Goal: Transaction & Acquisition: Purchase product/service

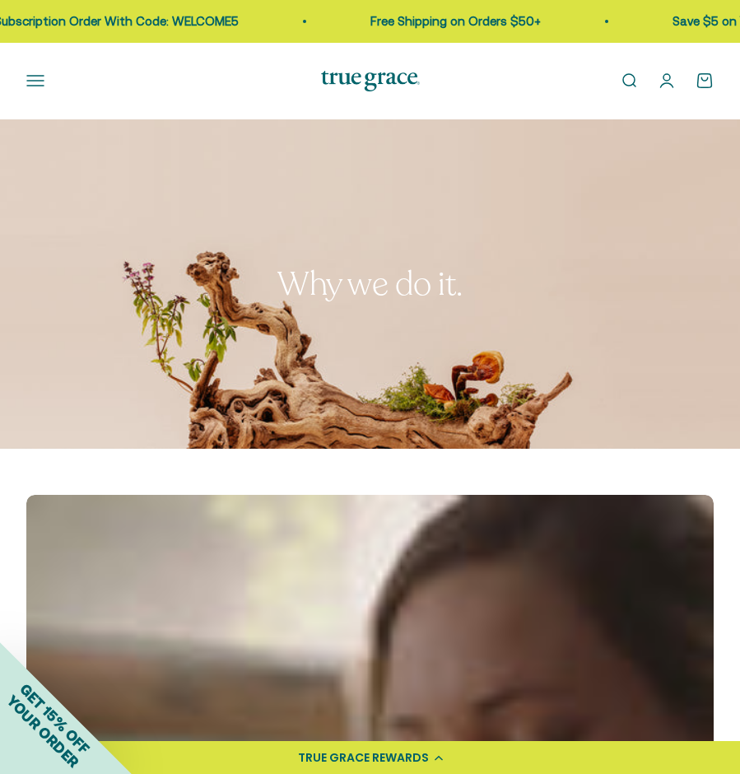
click at [32, 80] on button "Open navigation menu" at bounding box center [35, 81] width 18 height 18
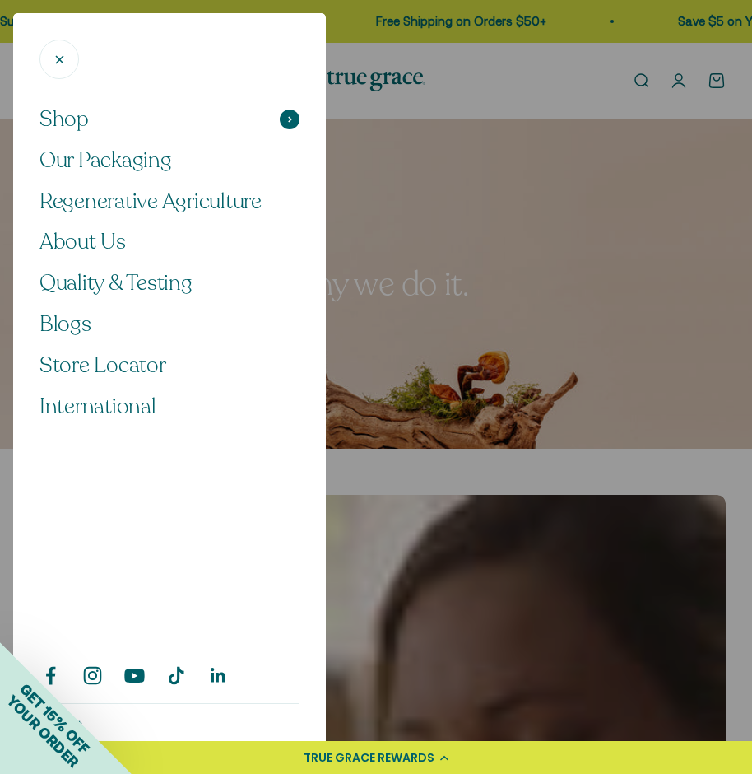
click at [283, 123] on span at bounding box center [290, 119] width 20 height 20
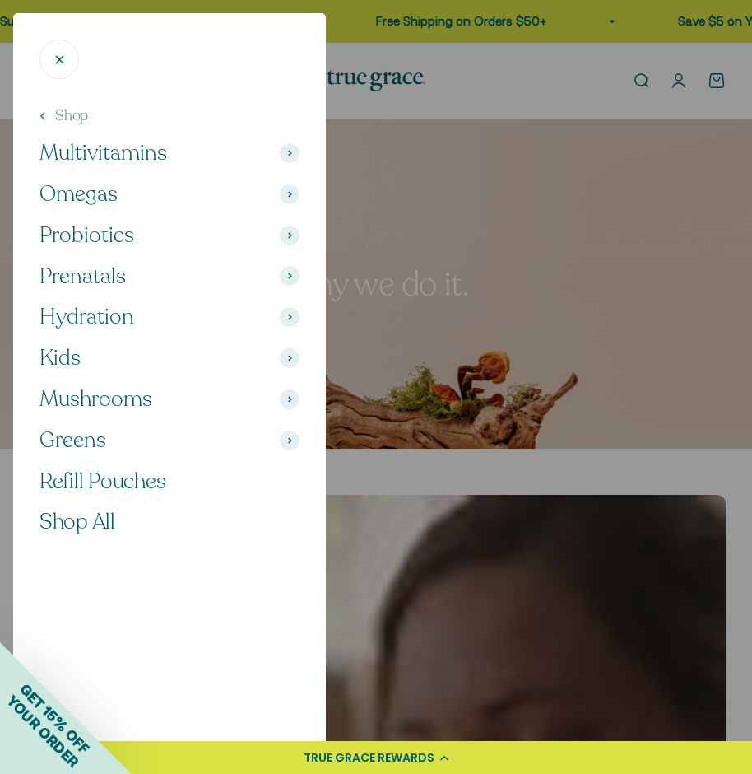
click at [291, 156] on icon at bounding box center [290, 153] width 4 height 7
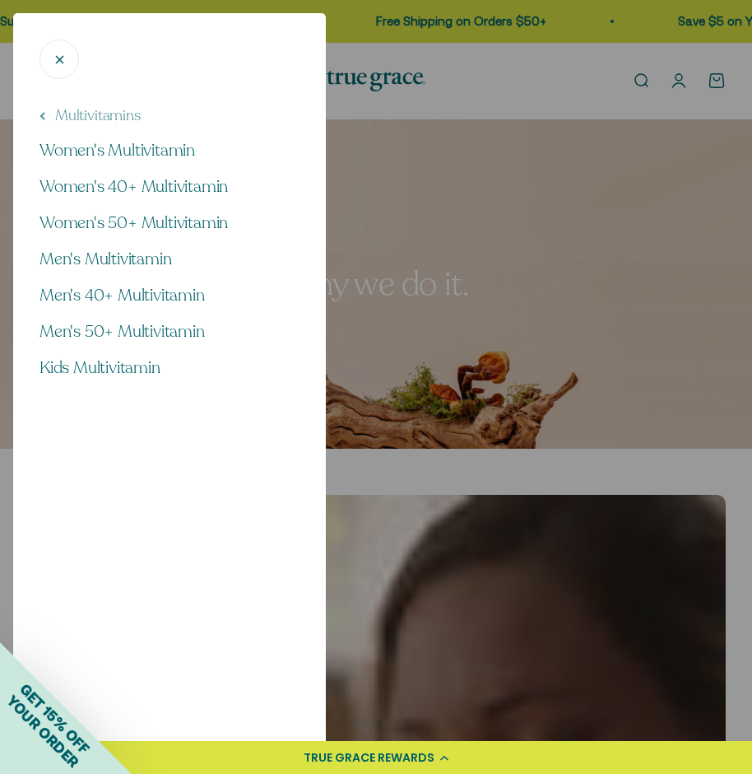
click at [47, 119] on button "Multivitamins" at bounding box center [90, 115] width 101 height 21
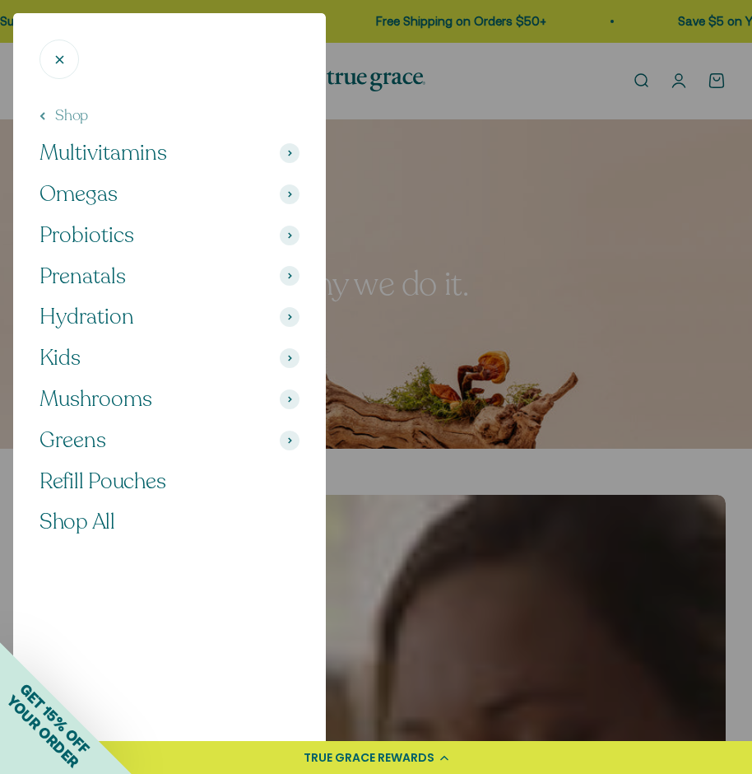
click at [135, 356] on button "Kids" at bounding box center [170, 358] width 260 height 28
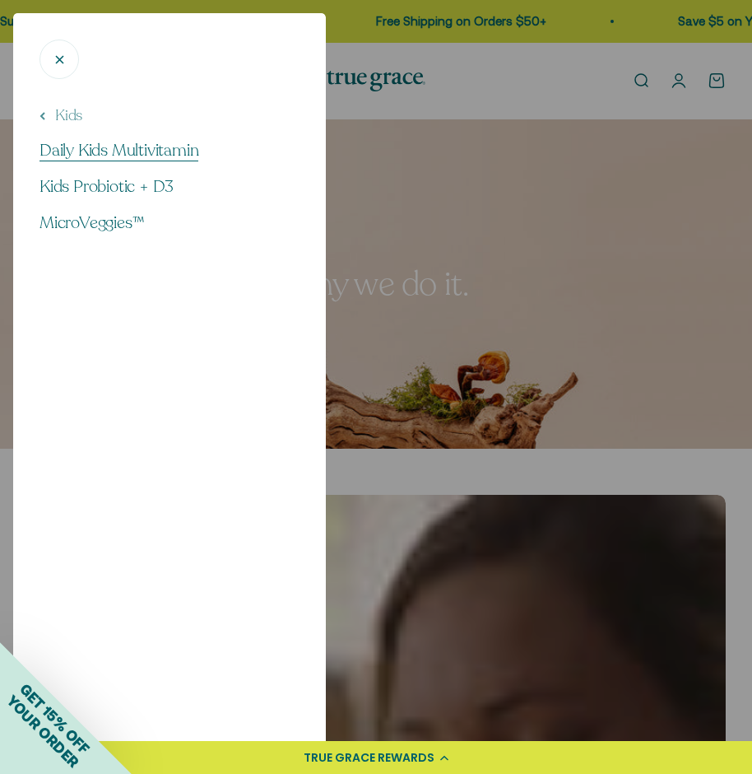
click at [135, 151] on span "Daily Kids Multivitamin" at bounding box center [119, 150] width 159 height 22
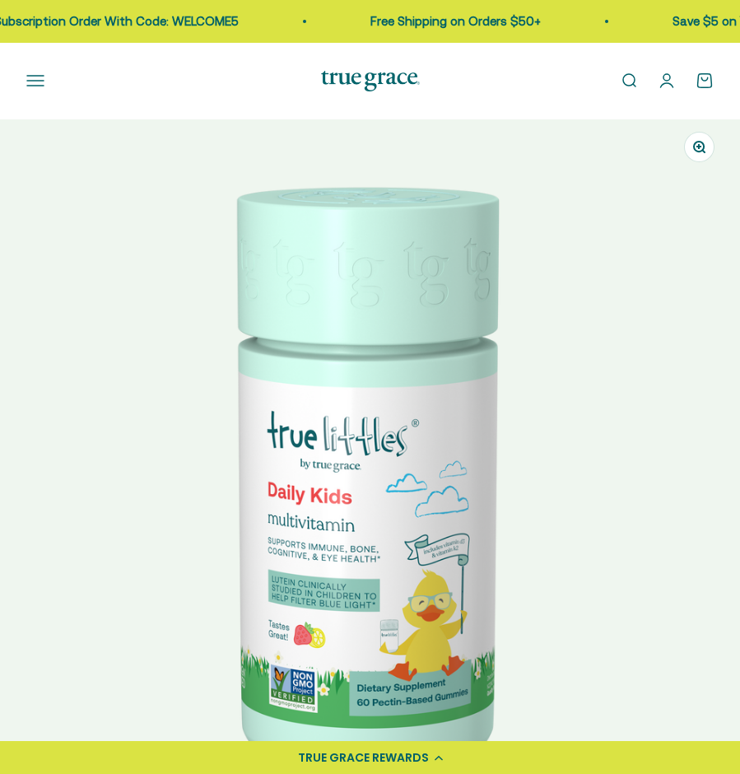
select select "3"
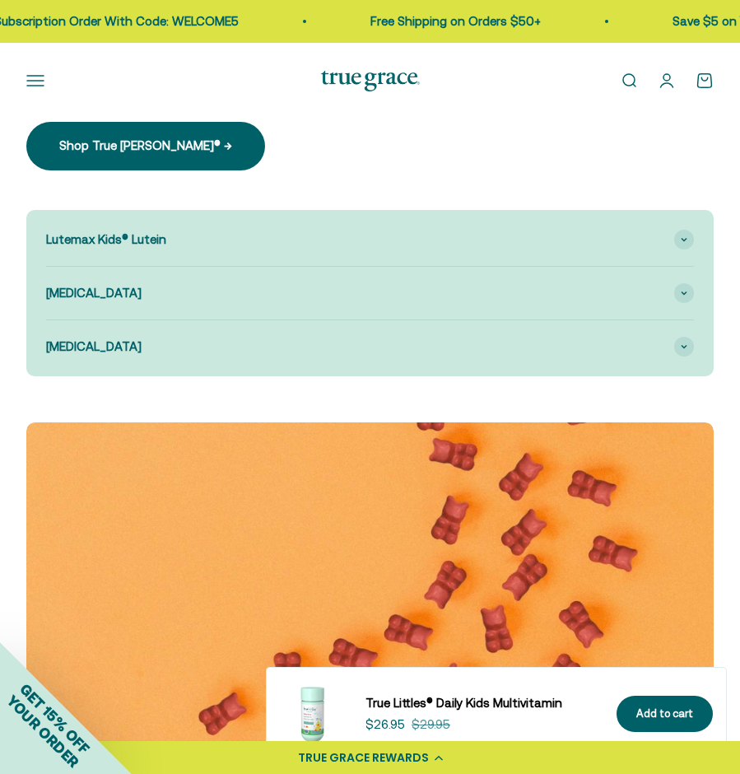
scroll to position [2138, 0]
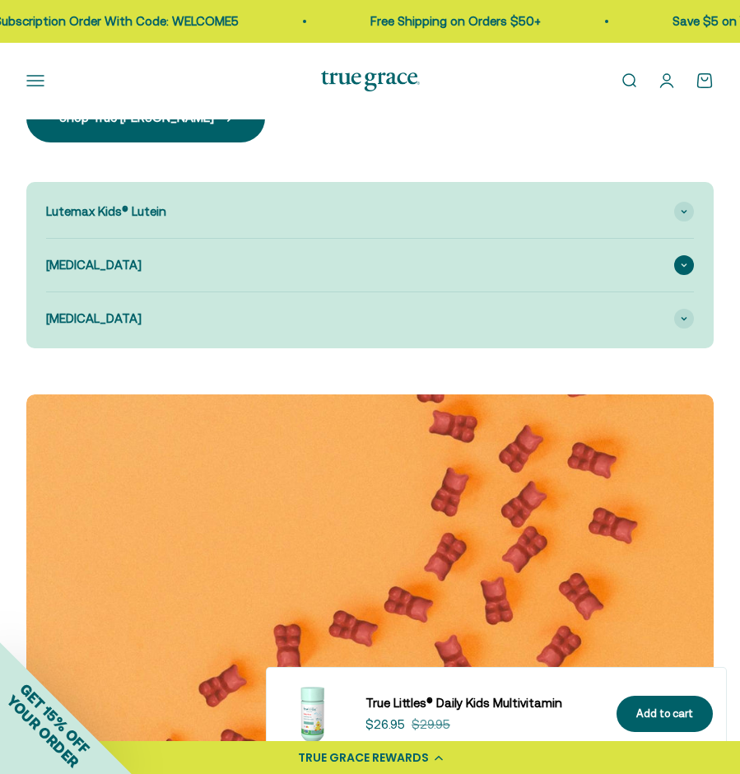
click at [681, 266] on span at bounding box center [684, 265] width 20 height 20
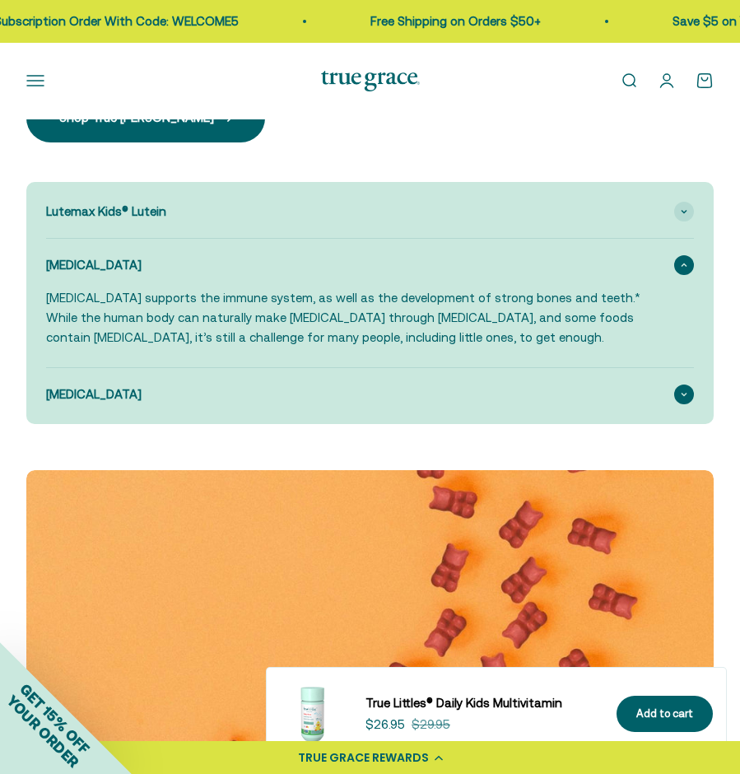
click at [686, 393] on icon at bounding box center [684, 394] width 7 height 5
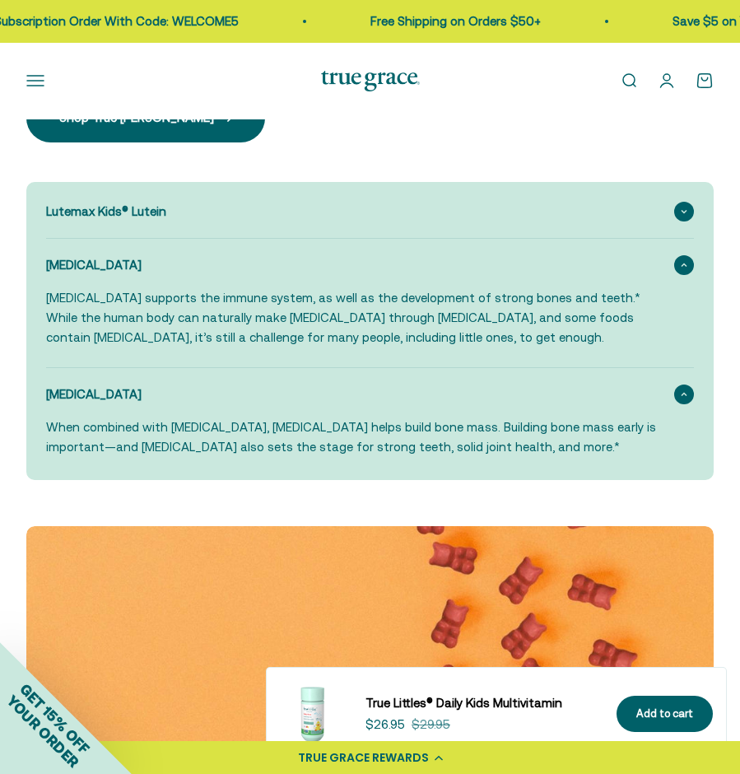
click at [677, 202] on span at bounding box center [684, 212] width 20 height 20
